Goal: Information Seeking & Learning: Learn about a topic

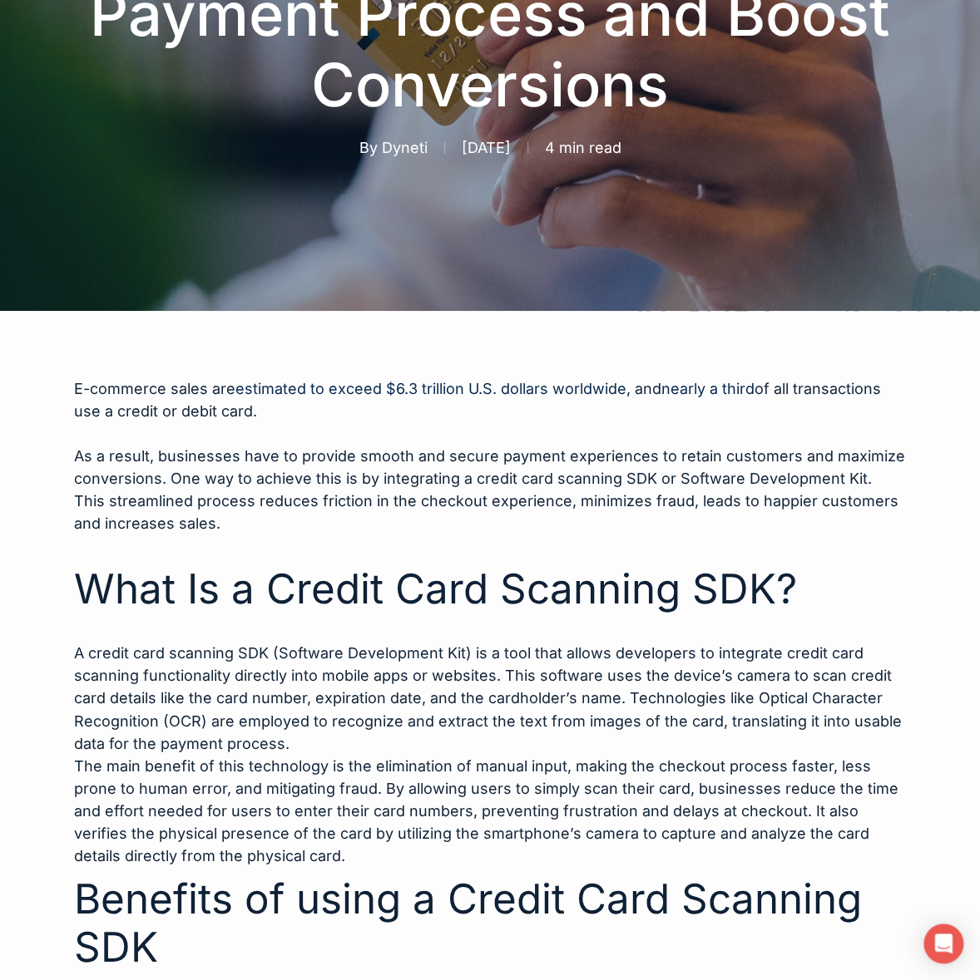
scroll to position [426, 0]
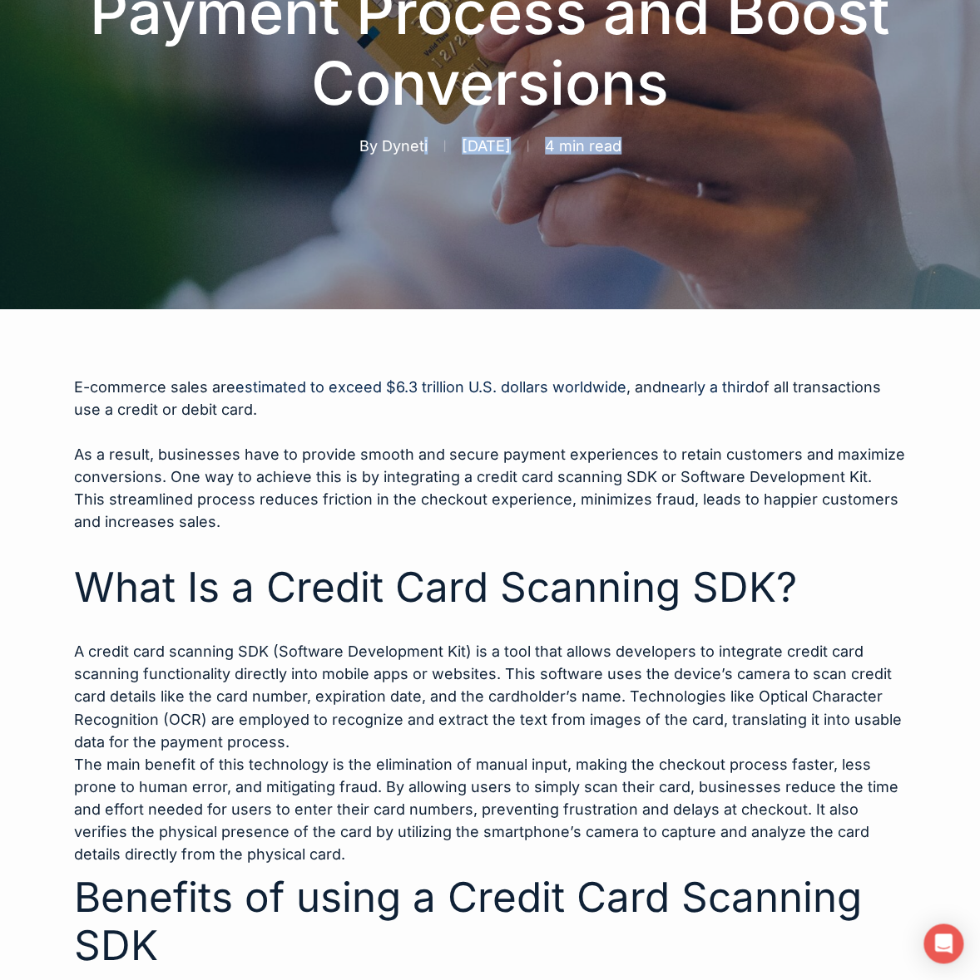
drag, startPoint x: 668, startPoint y: 141, endPoint x: 378, endPoint y: 153, distance: 290.5
click at [378, 153] on div "By Dyneti [DATE] No Comments 4 min read" at bounding box center [490, 146] width 880 height 22
click at [477, 141] on span "[DATE]" at bounding box center [485, 147] width 83 height 12
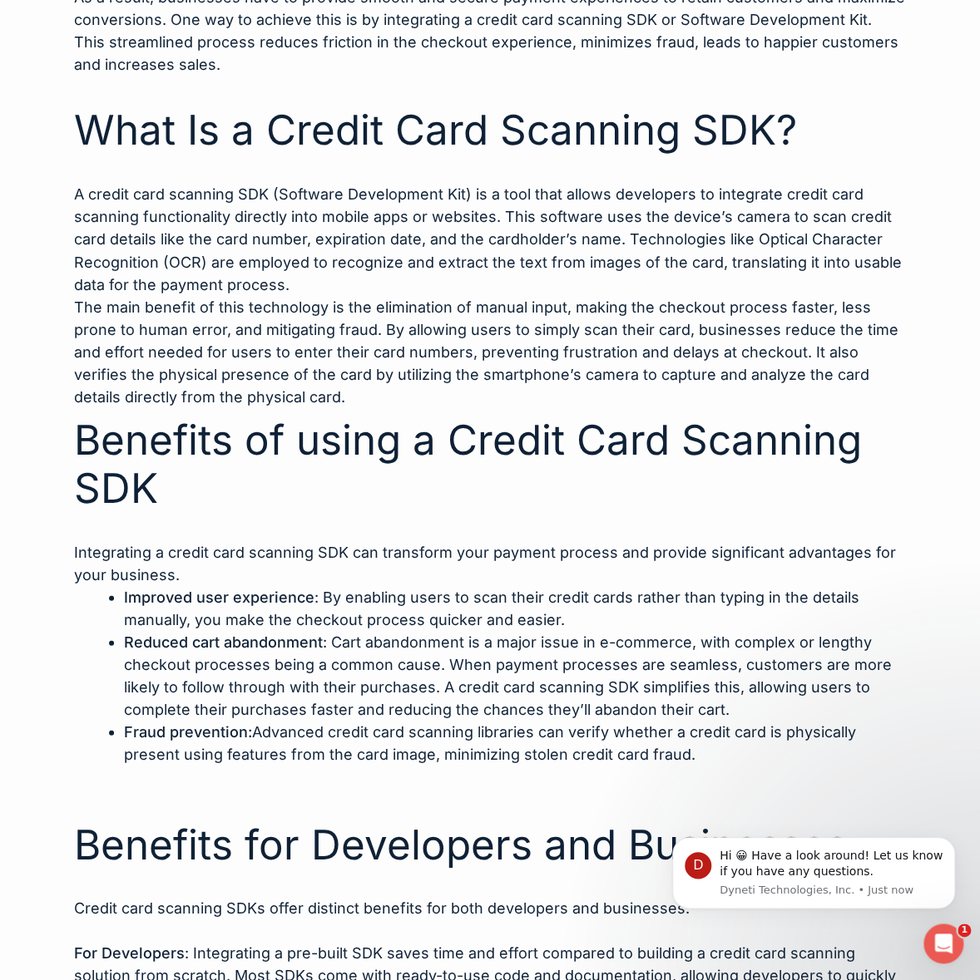
scroll to position [0, 0]
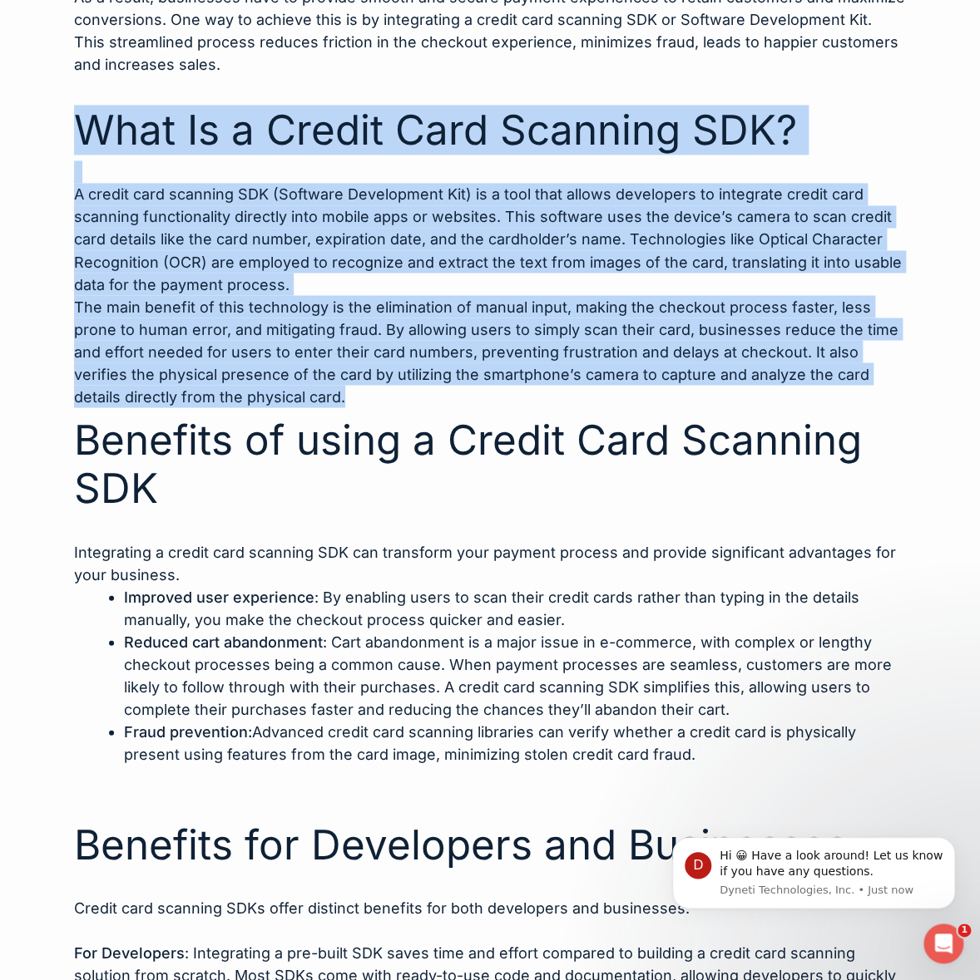
drag, startPoint x: 78, startPoint y: 125, endPoint x: 243, endPoint y: 405, distance: 325.0
click at [243, 405] on div "E-commerce sales are estimated to exceed $6.3 trillion U.S. dollars worldwide ,…" at bounding box center [490, 867] width 832 height 1896
click at [176, 301] on span "The main benefit of this technology is the elimination of manual input, making …" at bounding box center [486, 351] width 824 height 107
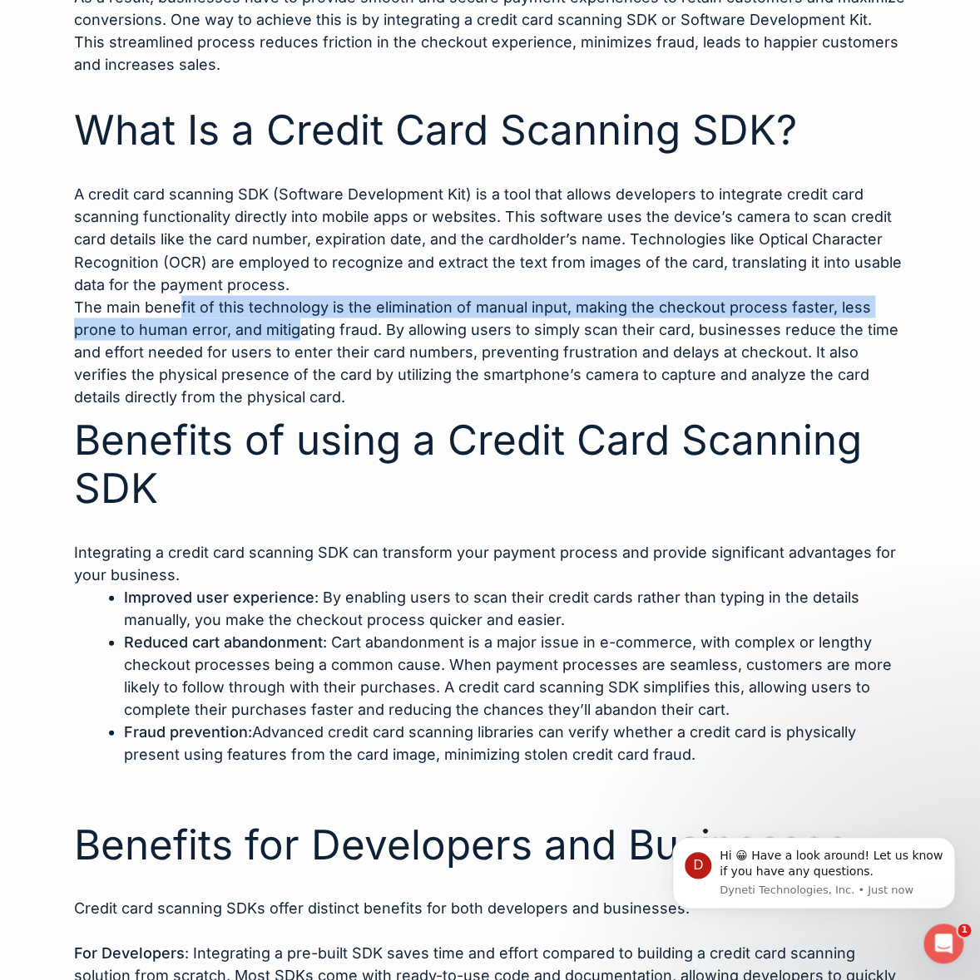
drag, startPoint x: 176, startPoint y: 301, endPoint x: 247, endPoint y: 323, distance: 74.2
click at [247, 323] on span "The main benefit of this technology is the elimination of manual input, making …" at bounding box center [486, 351] width 824 height 107
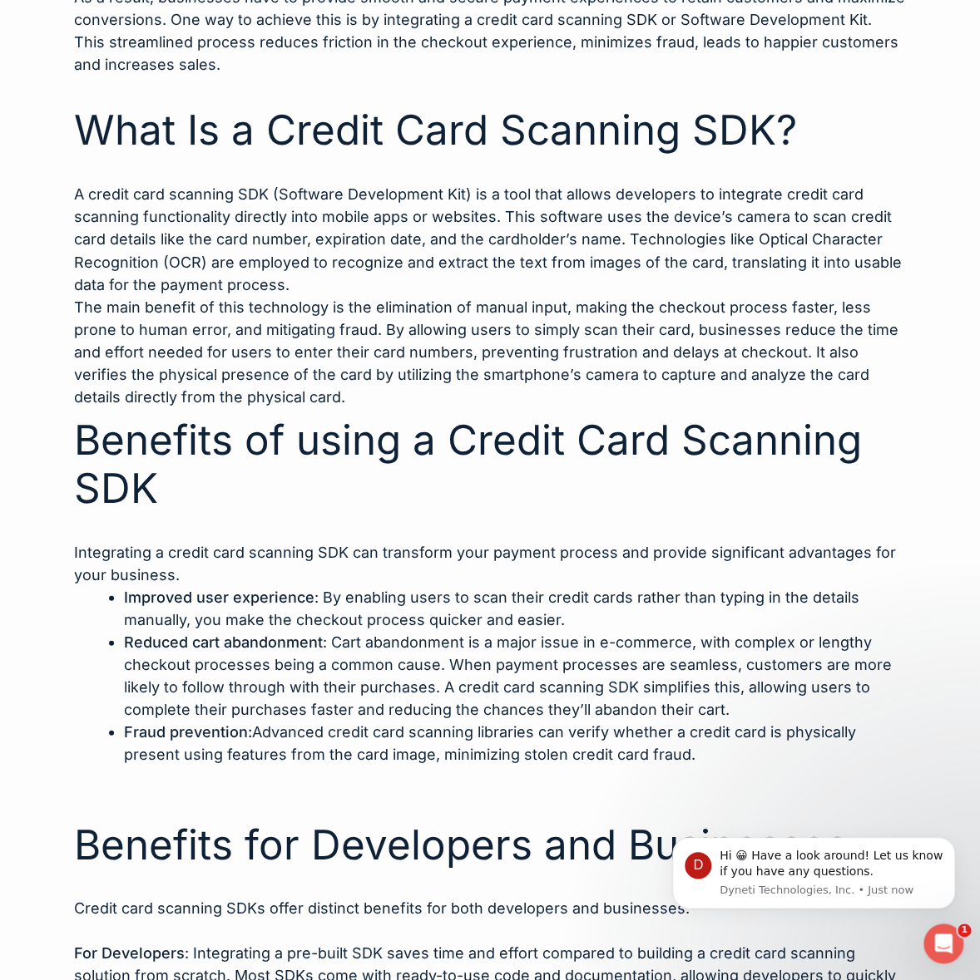
click at [260, 343] on span "The main benefit of this technology is the elimination of manual input, making …" at bounding box center [486, 351] width 824 height 107
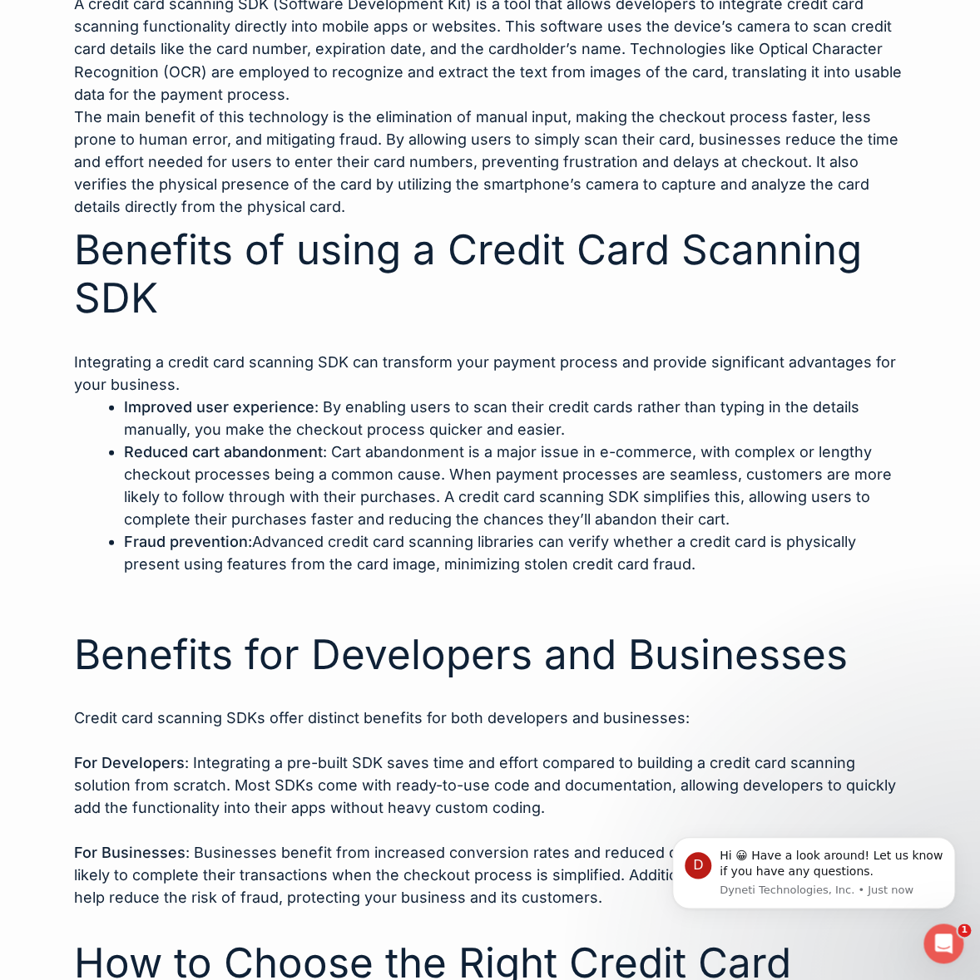
scroll to position [1075, 0]
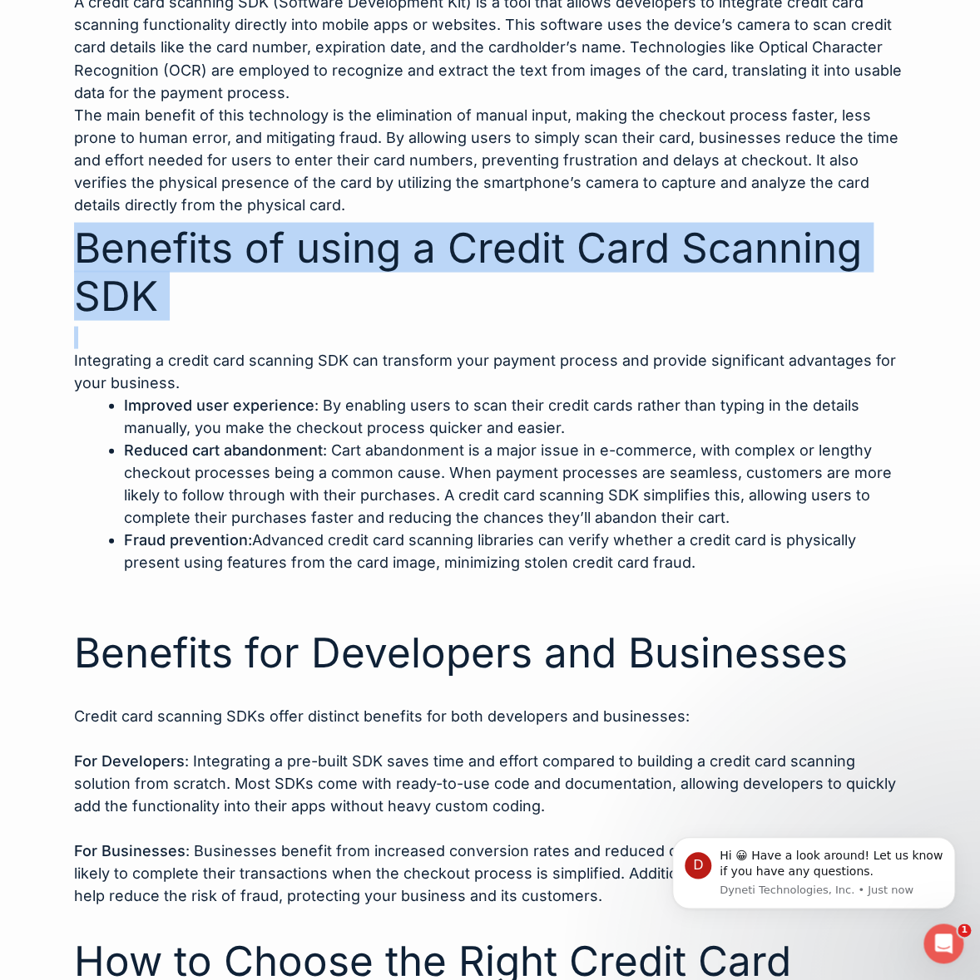
drag, startPoint x: 212, startPoint y: 328, endPoint x: 83, endPoint y: 223, distance: 166.6
click at [83, 223] on div "E-commerce sales are estimated to exceed $6.3 trillion U.S. dollars worldwide ,…" at bounding box center [490, 674] width 832 height 1896
click at [131, 308] on span "Benefits of using a Credit Card Scanning SDK" at bounding box center [468, 271] width 788 height 98
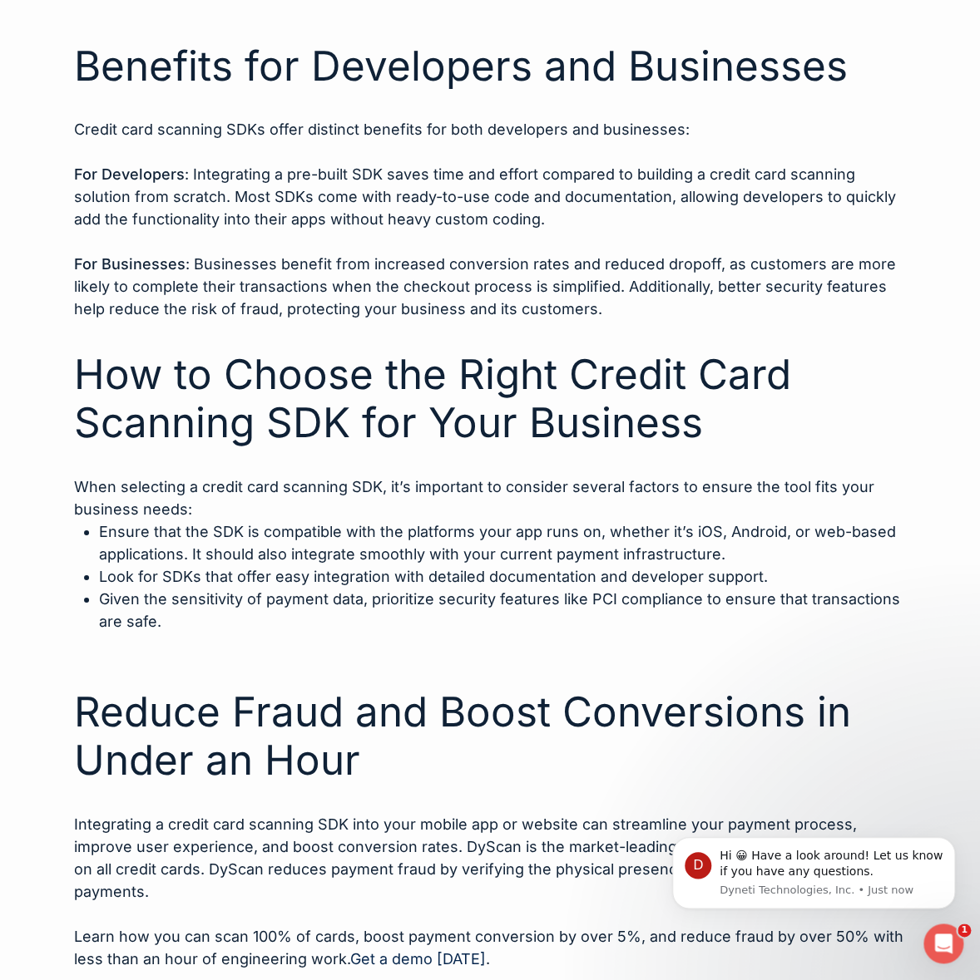
scroll to position [1662, 0]
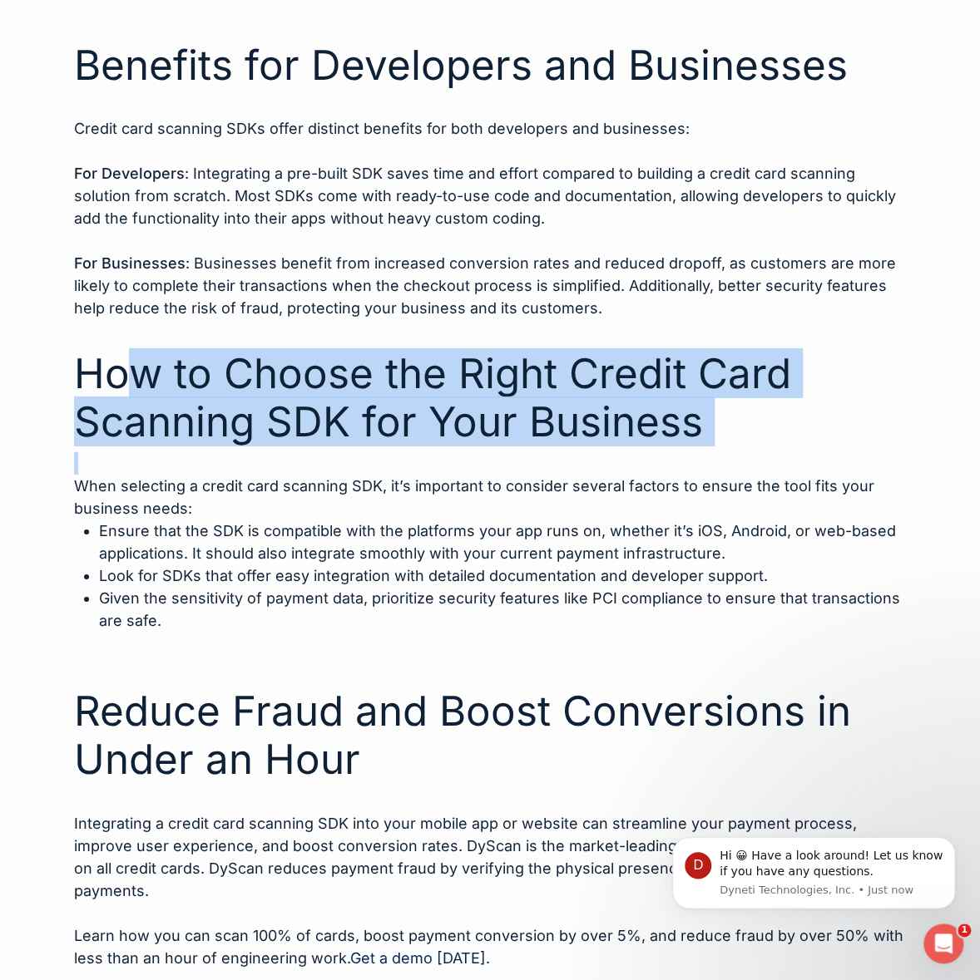
drag, startPoint x: 118, startPoint y: 353, endPoint x: 563, endPoint y: 481, distance: 463.0
click at [563, 481] on div "E-commerce sales are estimated to exceed $6.3 trillion U.S. dollars worldwide ,…" at bounding box center [490, 87] width 832 height 1896
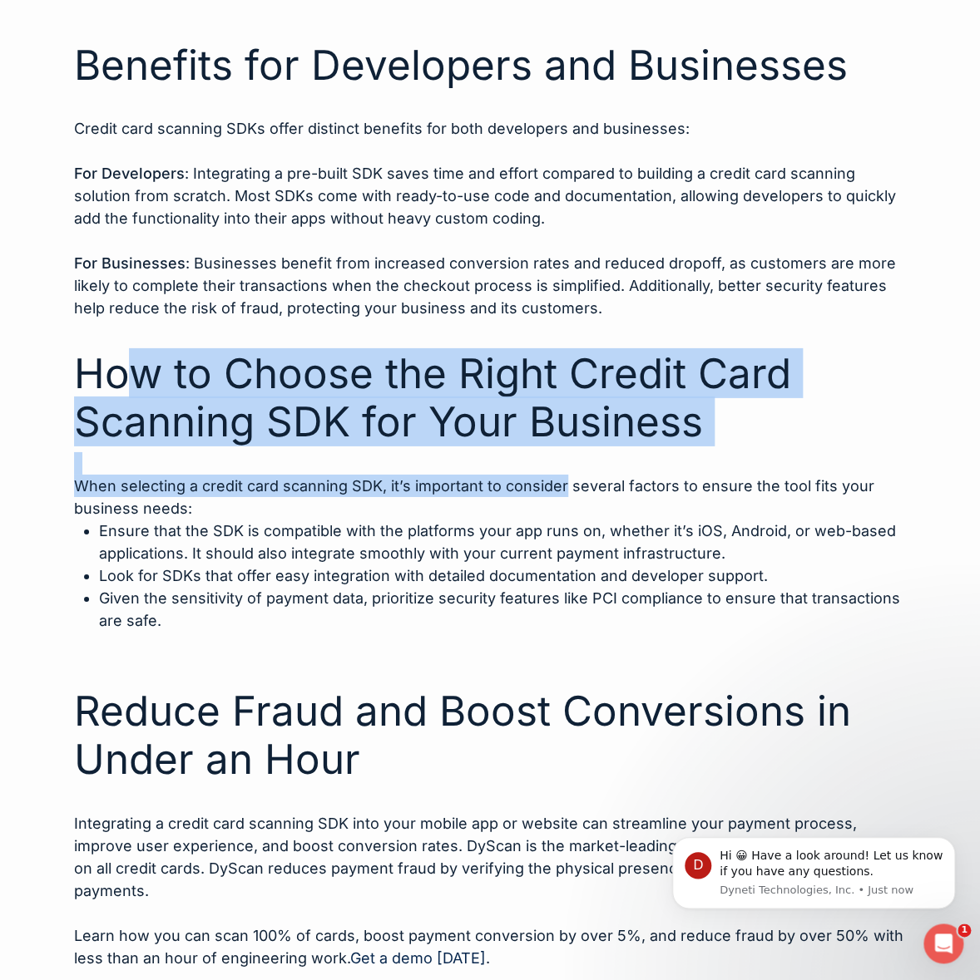
click at [498, 456] on p at bounding box center [490, 463] width 832 height 22
